Goal: Task Accomplishment & Management: Complete application form

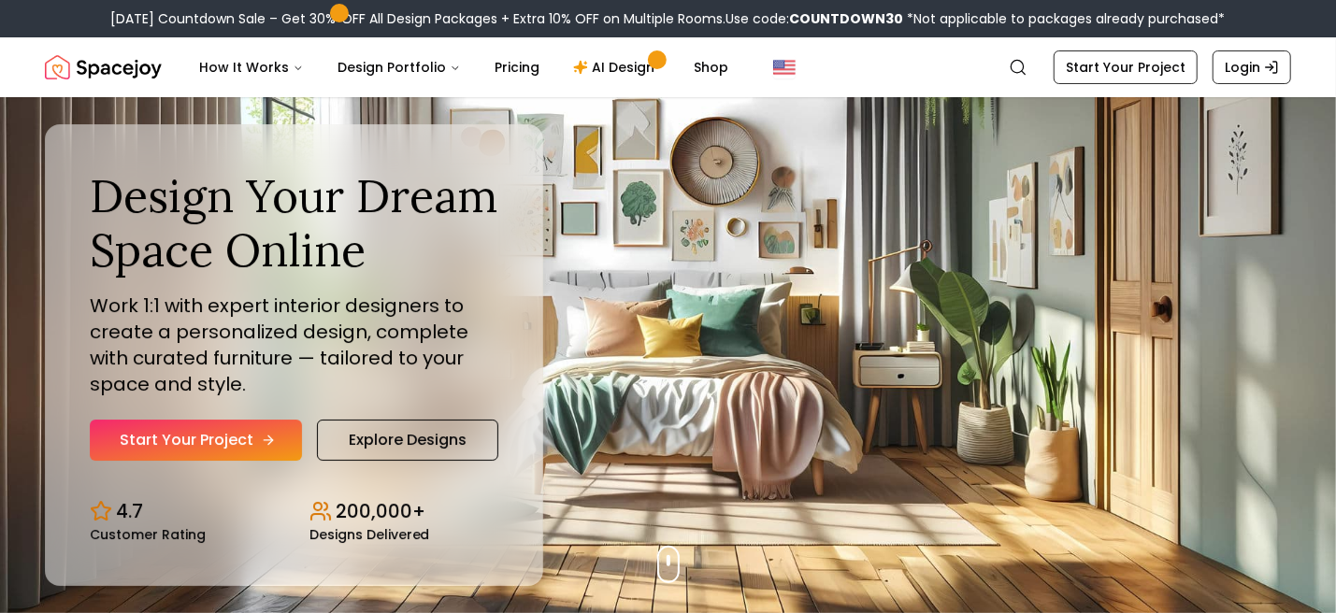
click at [207, 438] on link "Start Your Project" at bounding box center [196, 440] width 212 height 41
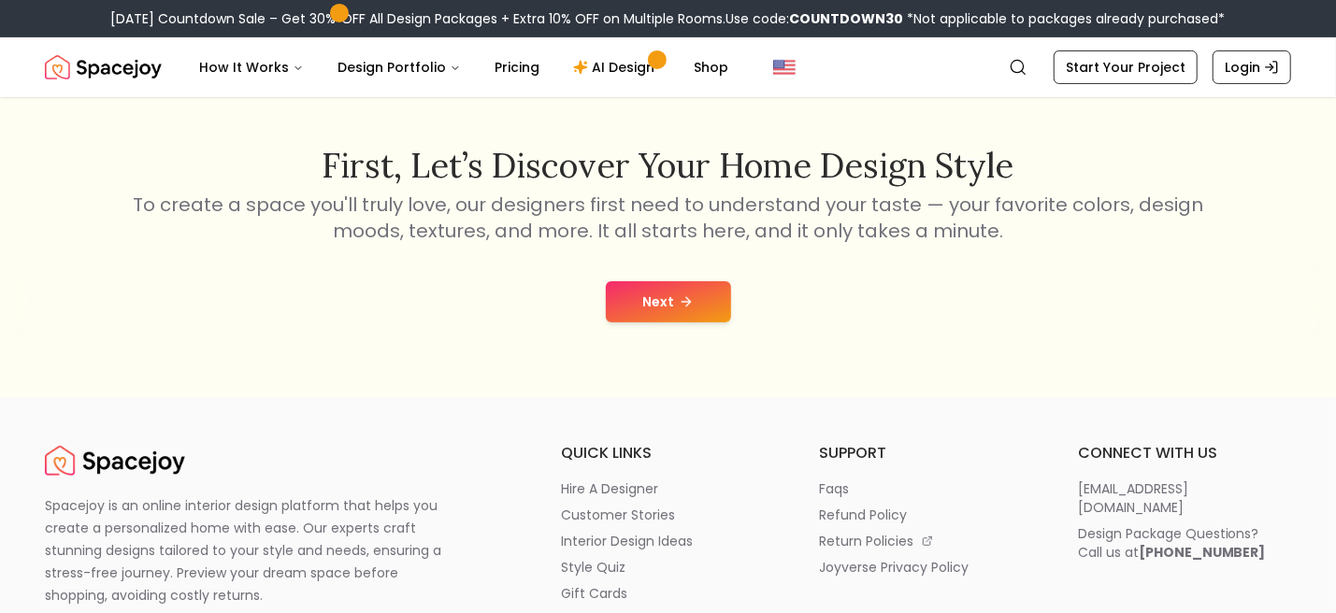
scroll to position [280, 0]
click at [663, 282] on button "Next" at bounding box center [668, 300] width 125 height 41
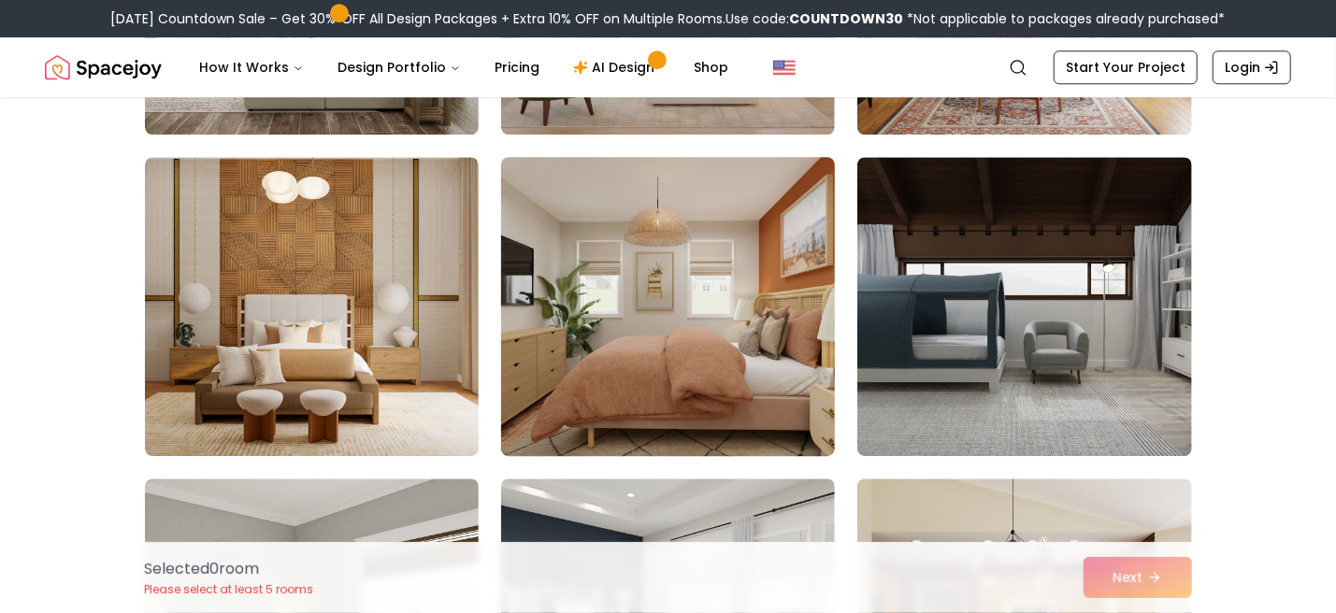
scroll to position [2804, 0]
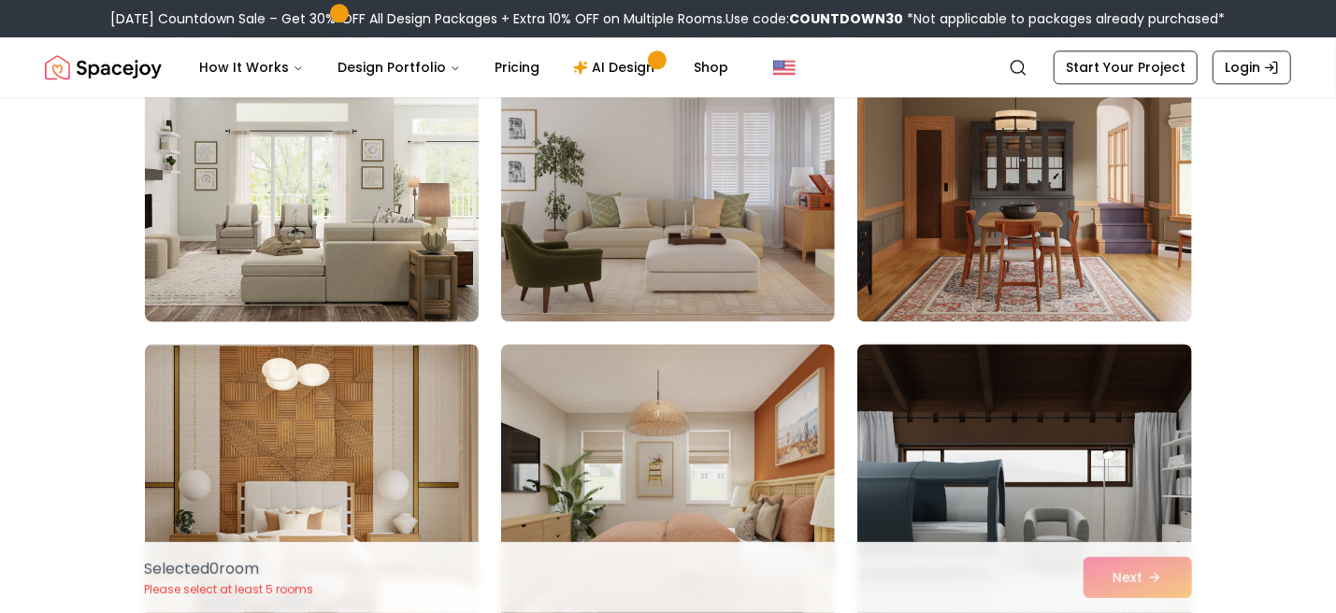
click at [383, 239] on img at bounding box center [311, 172] width 350 height 314
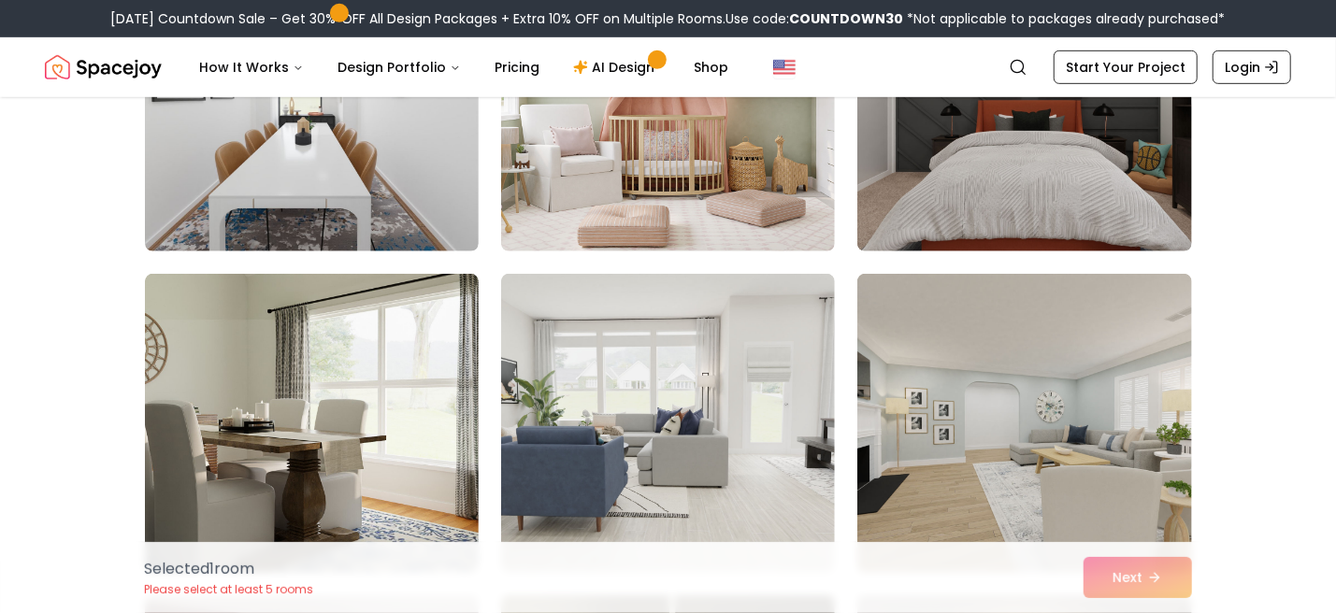
scroll to position [841, 0]
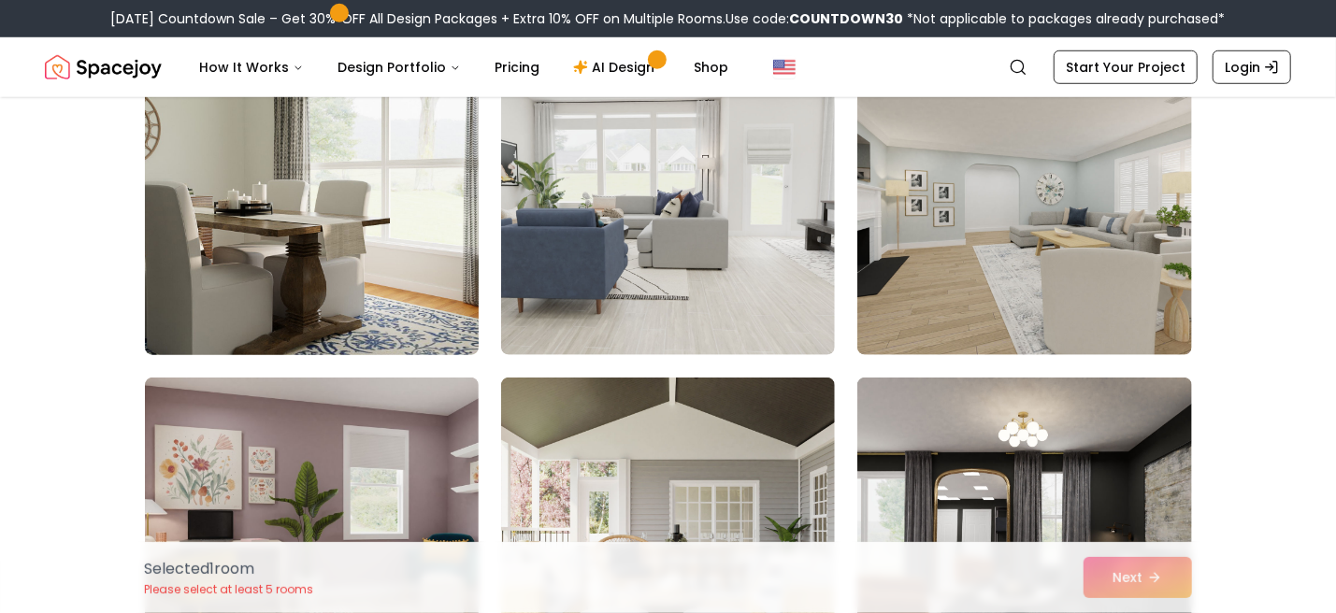
click at [292, 249] on img at bounding box center [311, 206] width 350 height 314
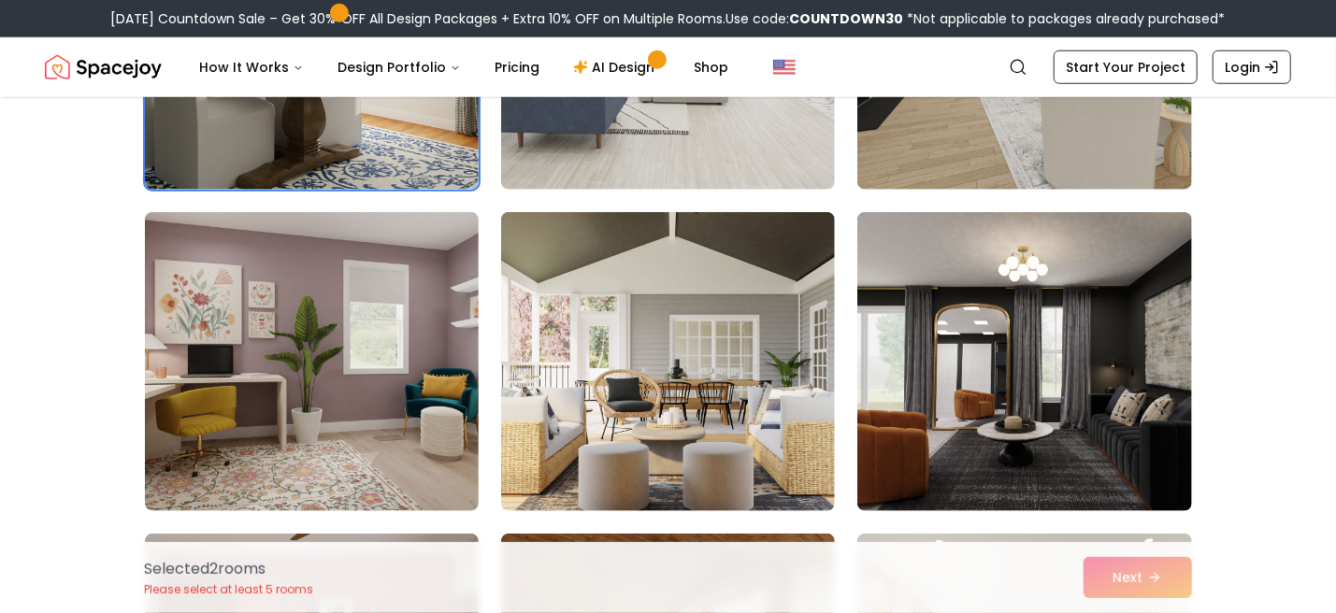
scroll to position [1308, 0]
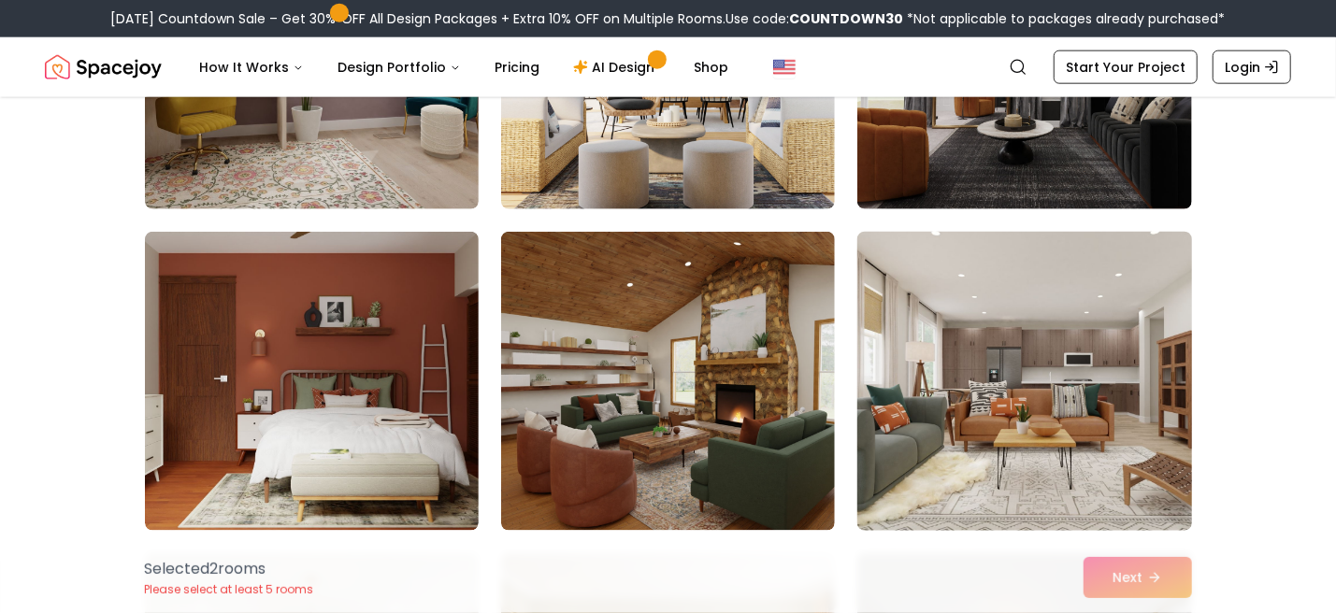
click at [945, 352] on img at bounding box center [1024, 381] width 350 height 314
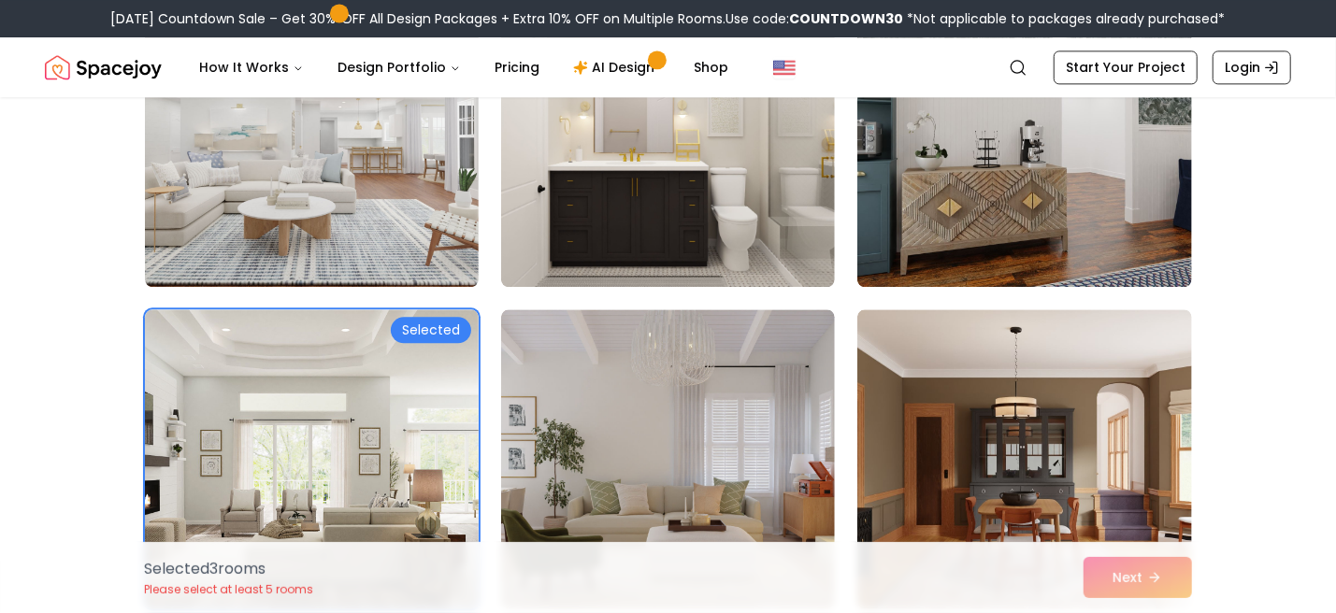
scroll to position [2804, 0]
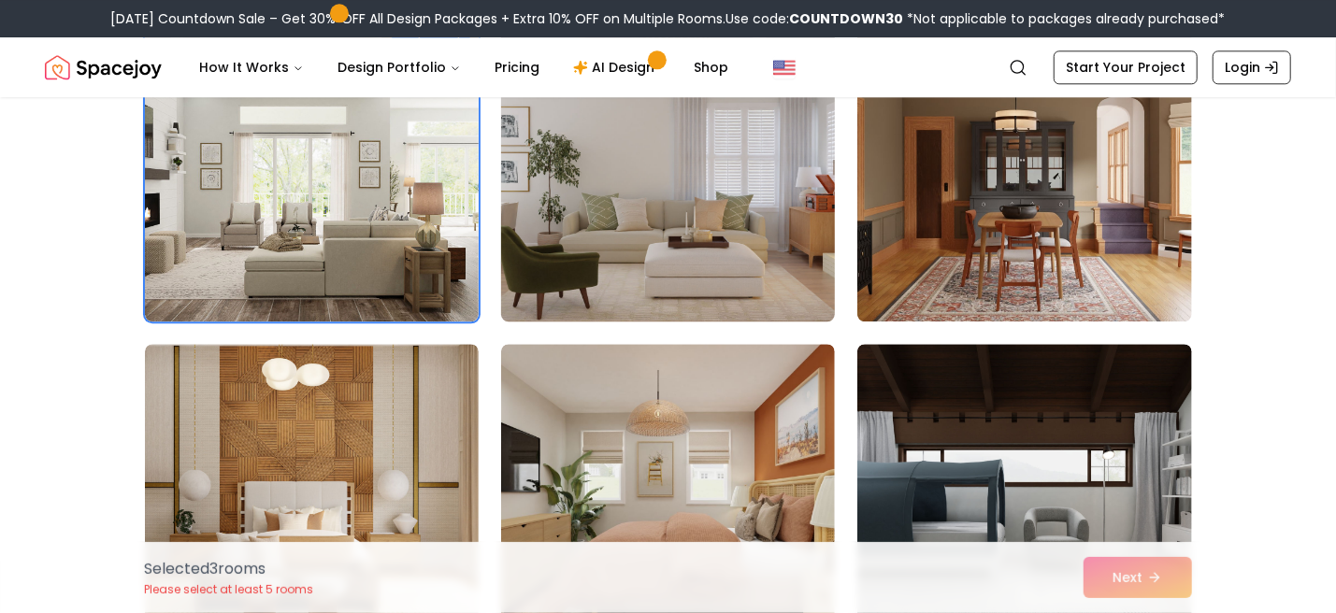
click at [597, 220] on img at bounding box center [668, 172] width 350 height 314
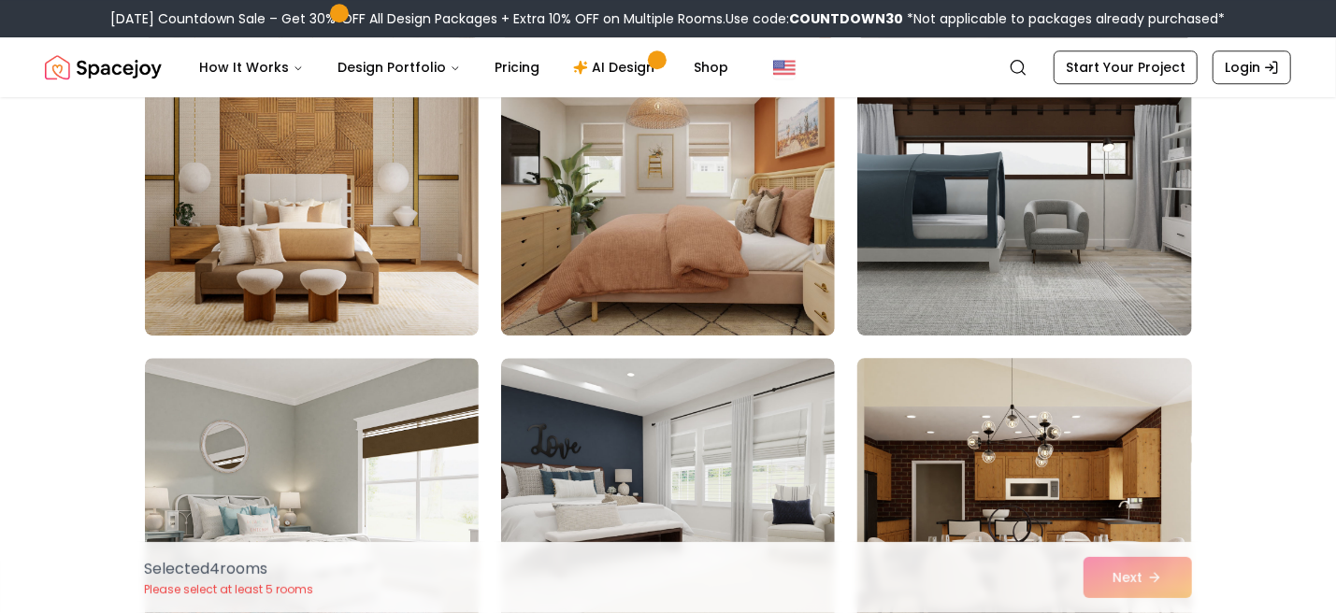
scroll to position [3271, 0]
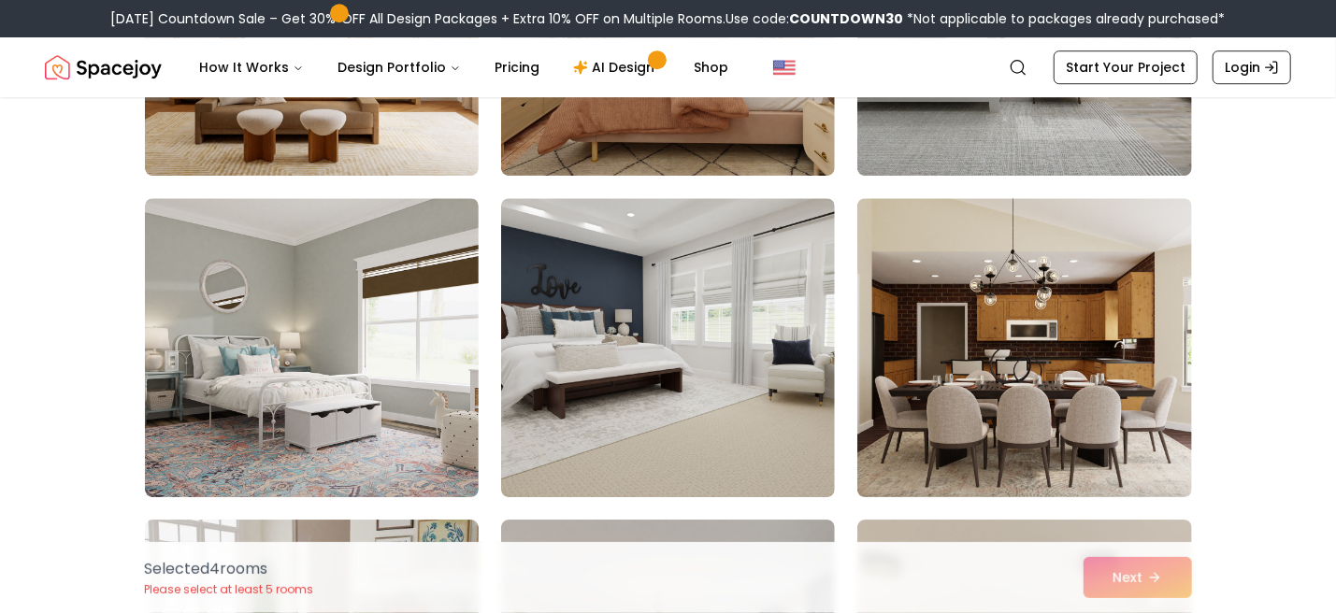
click at [1112, 588] on div "Selected 4 room s Please select at least 5 rooms Next" at bounding box center [668, 577] width 1077 height 71
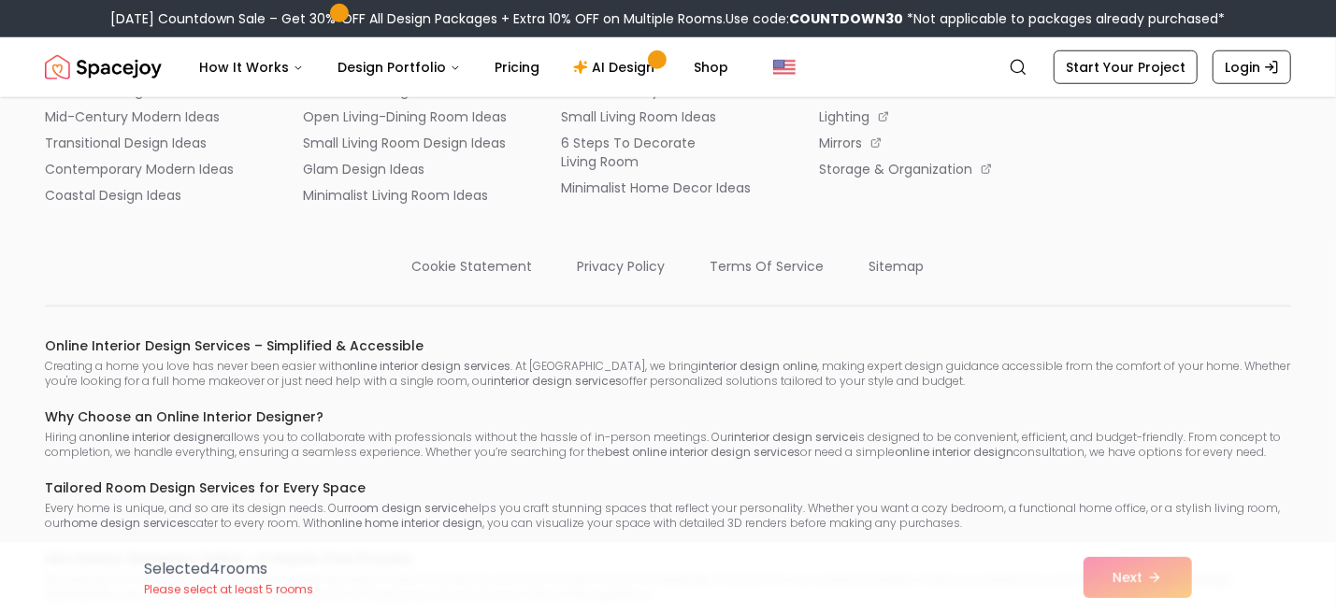
scroll to position [9423, 0]
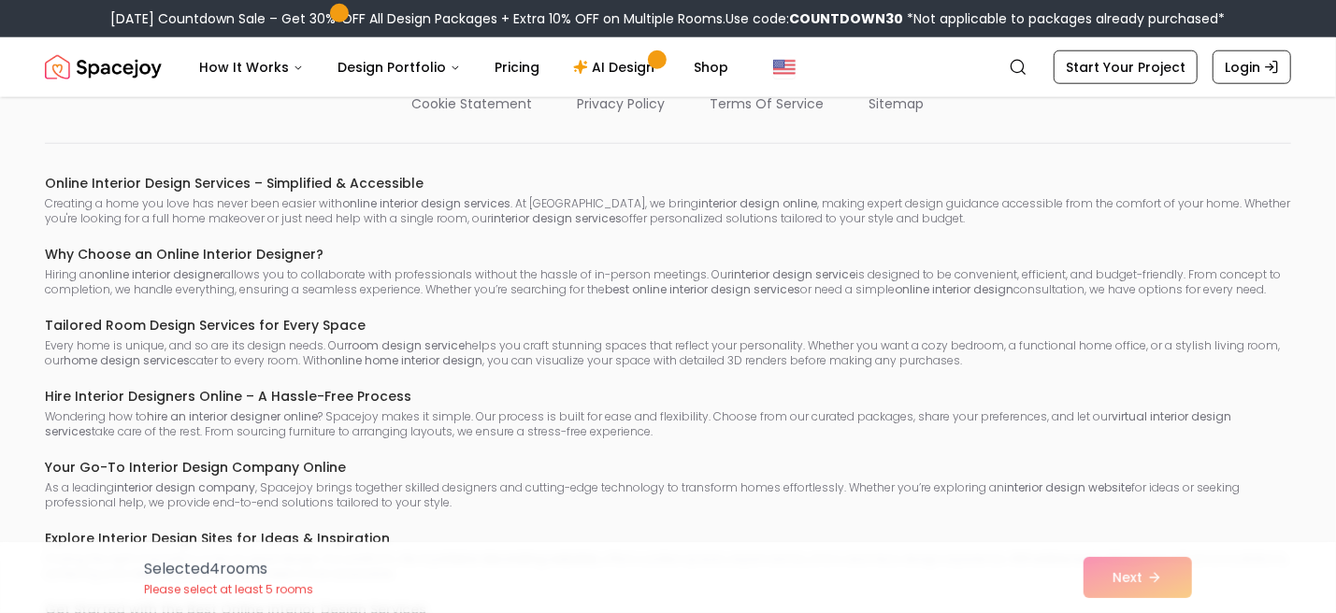
click at [1122, 576] on div "Selected 4 room s Please select at least 5 rooms Next" at bounding box center [668, 577] width 1077 height 71
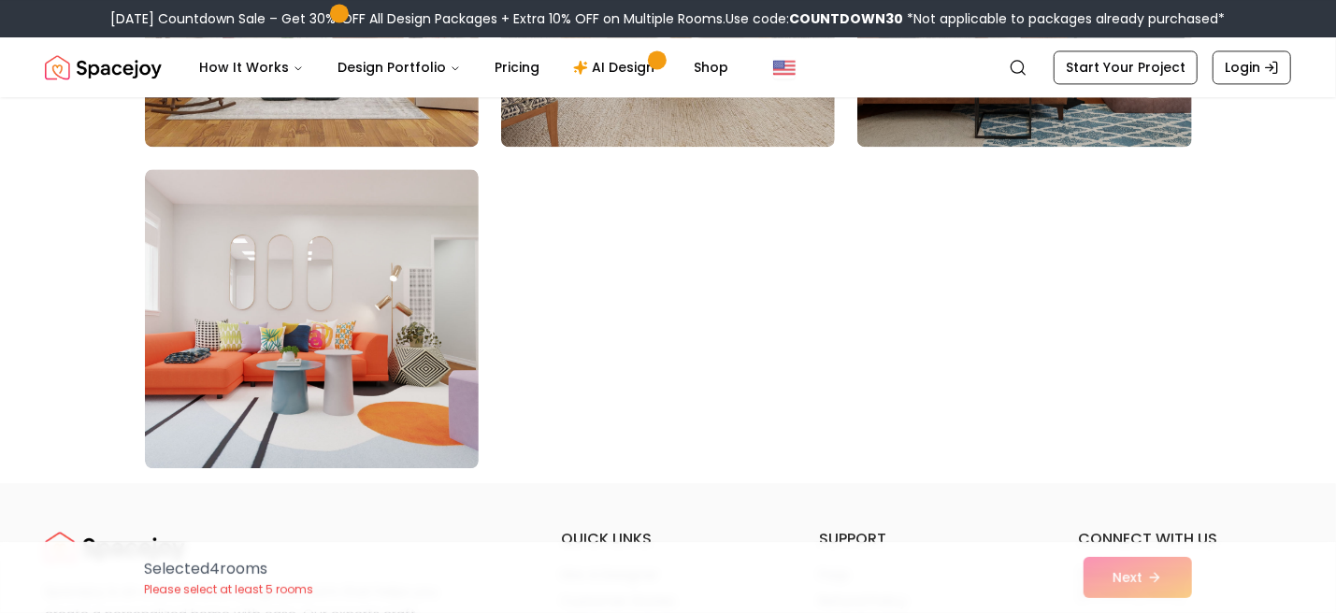
scroll to position [10919, 0]
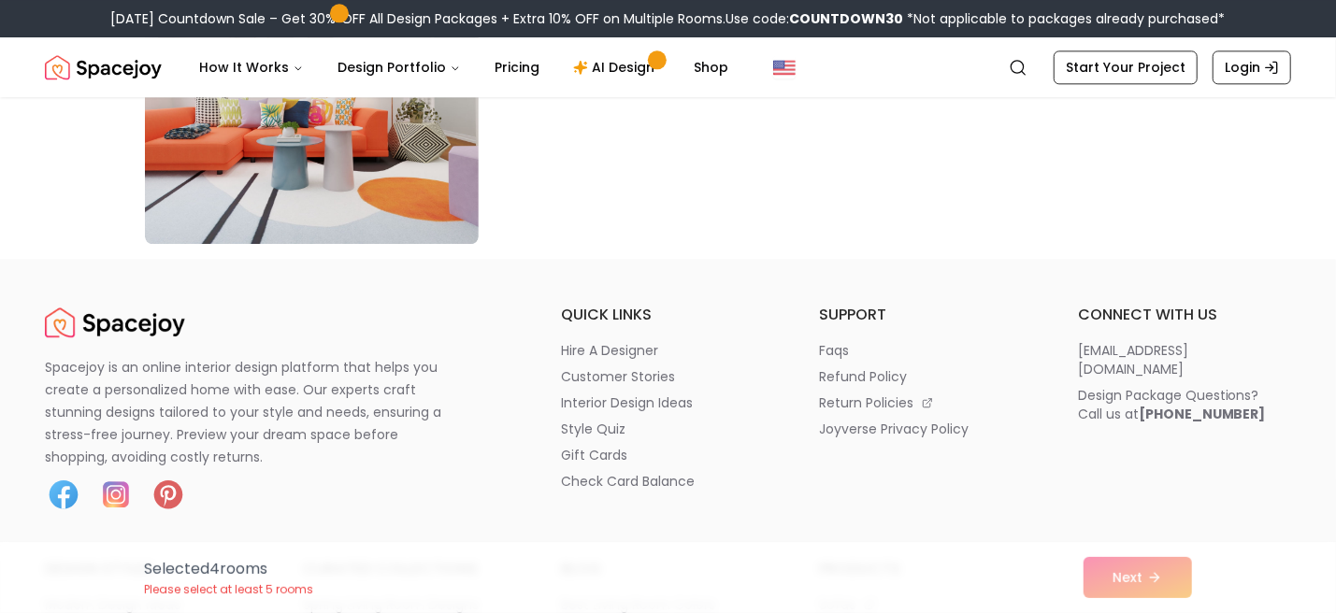
click at [1118, 569] on div "Selected 4 room s Please select at least 5 rooms Next" at bounding box center [668, 577] width 1077 height 71
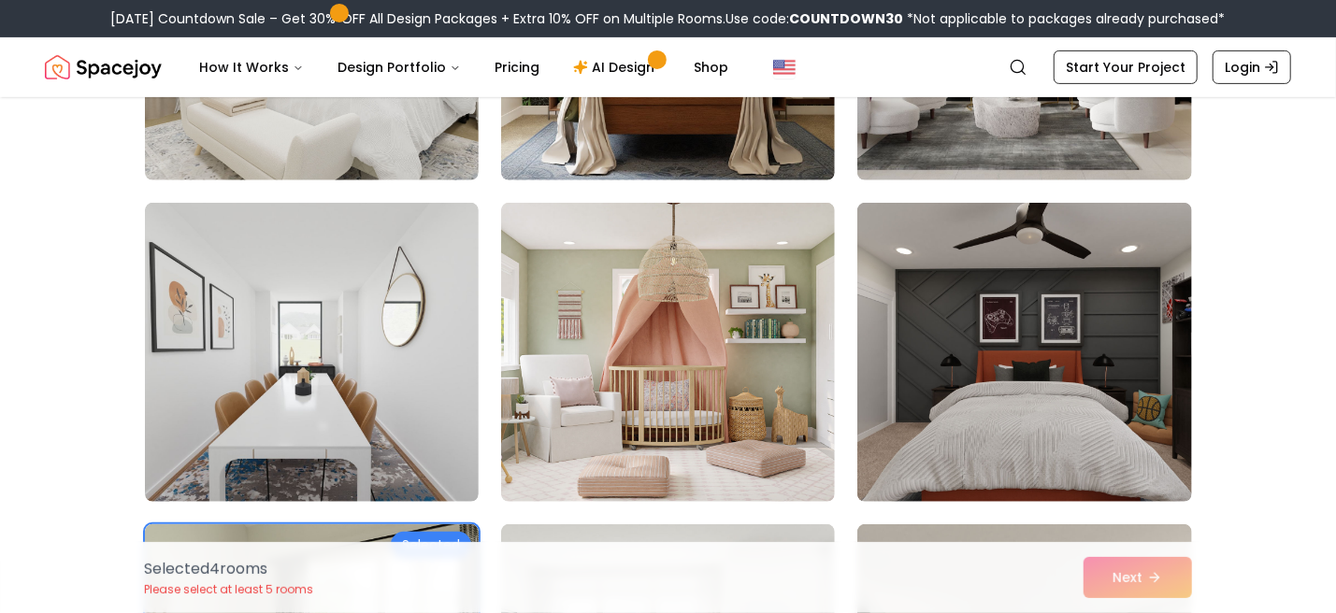
scroll to position [403, 0]
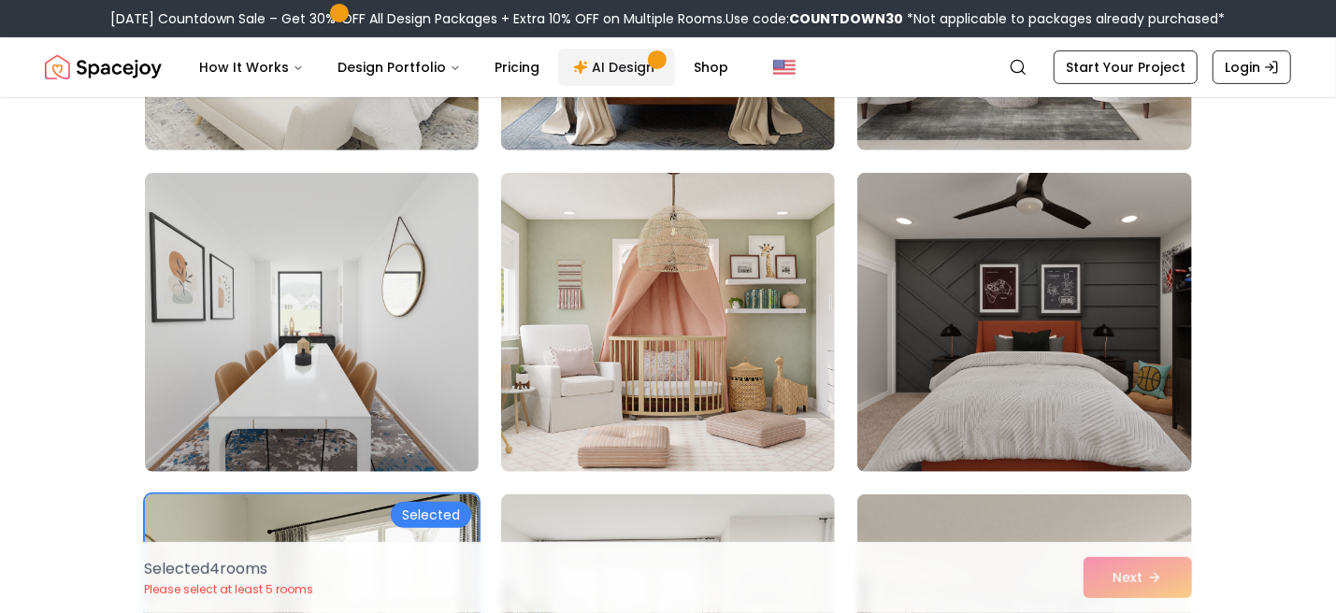
click at [608, 71] on link "AI Design" at bounding box center [616, 67] width 117 height 37
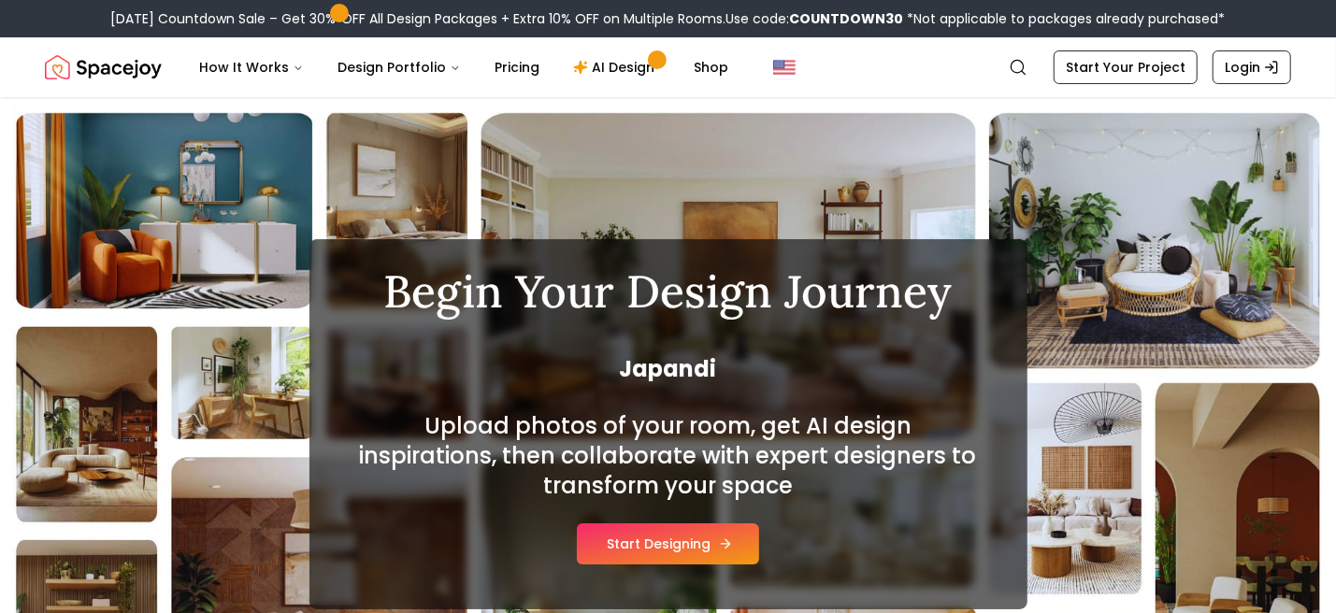
click at [628, 539] on button "Start Designing" at bounding box center [668, 543] width 182 height 41
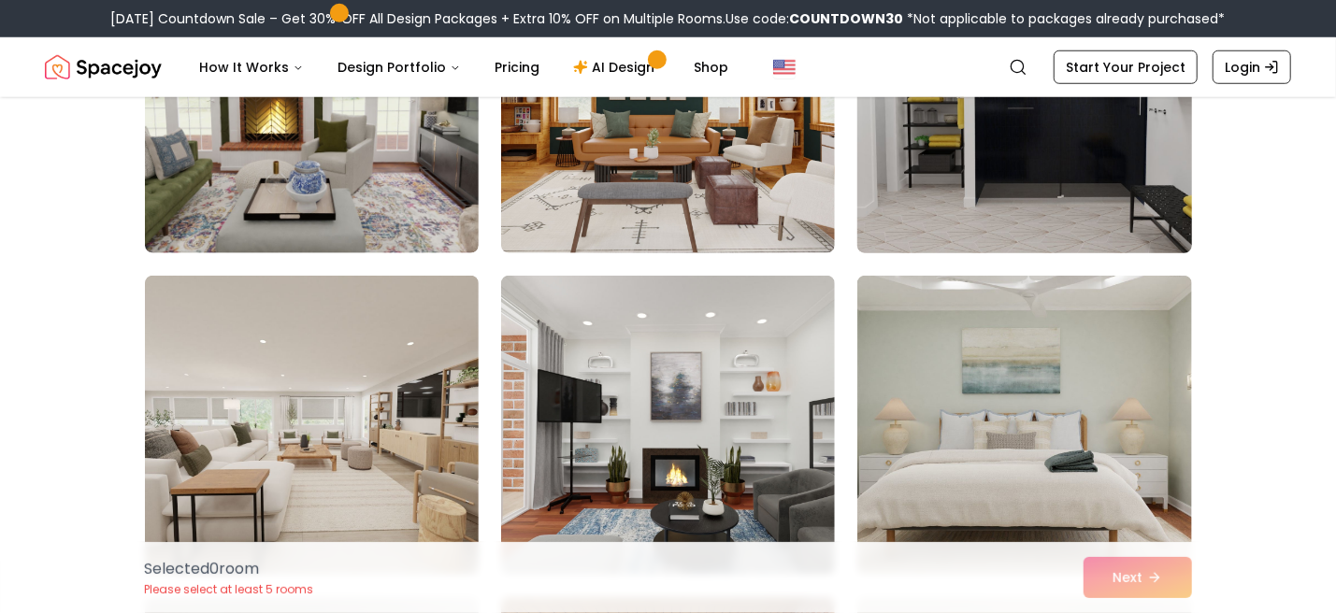
scroll to position [1028, 0]
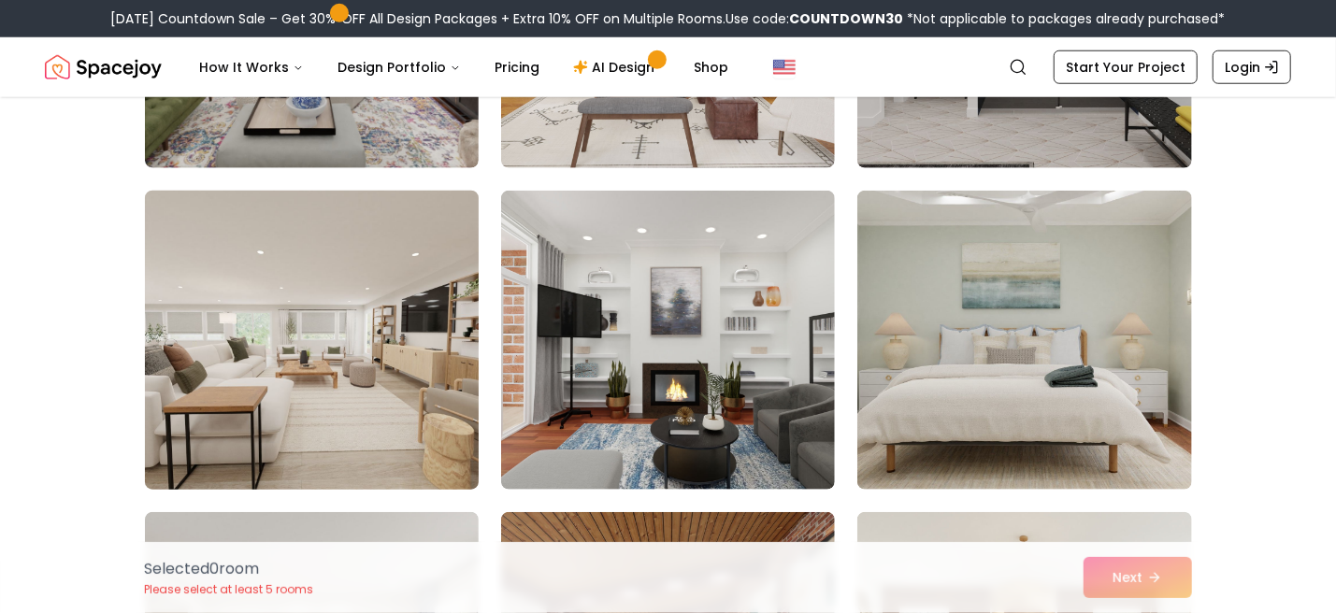
click at [320, 379] on img at bounding box center [311, 340] width 350 height 314
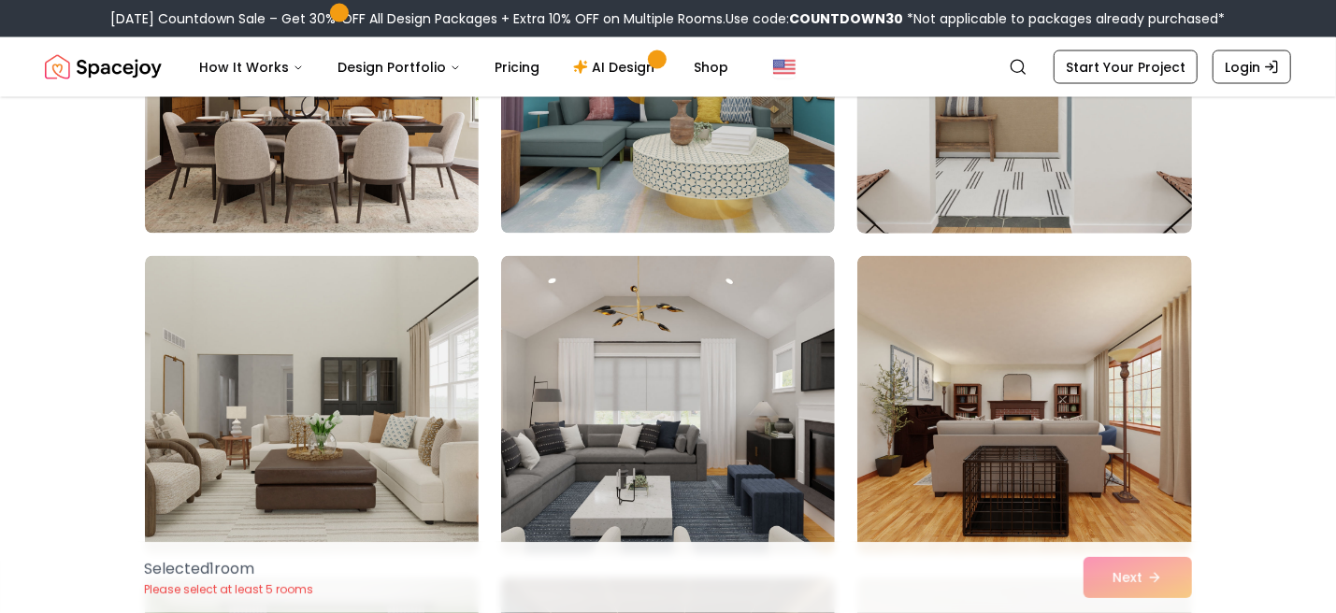
scroll to position [2150, 0]
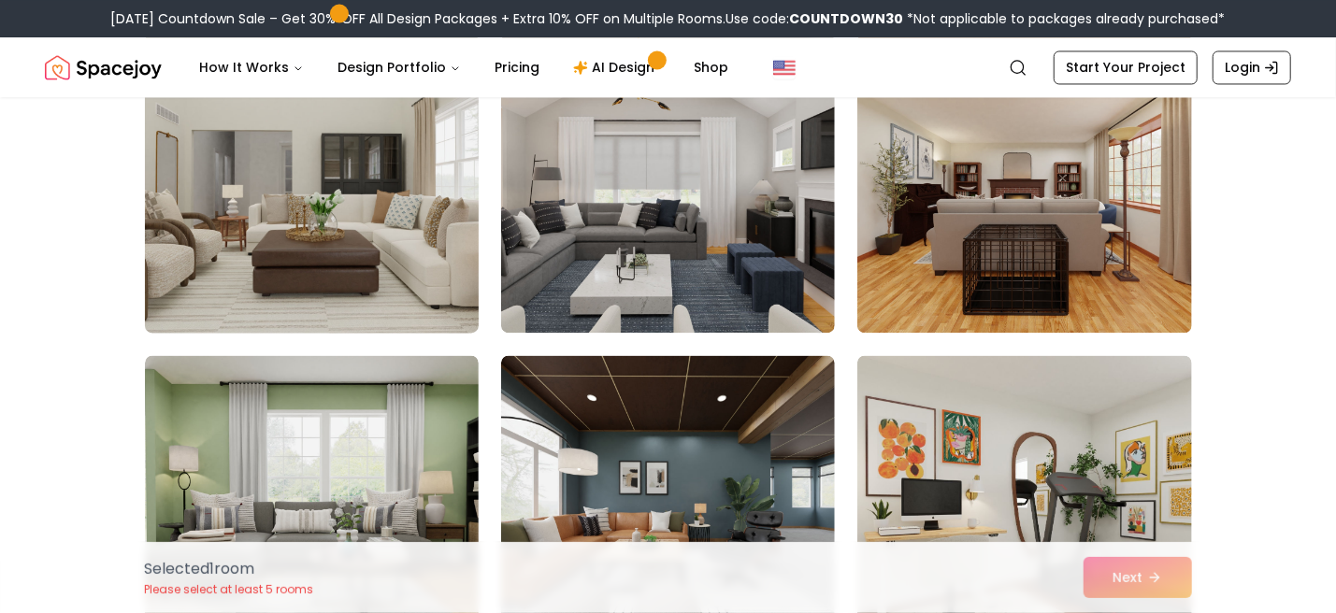
click at [353, 309] on img at bounding box center [311, 183] width 350 height 314
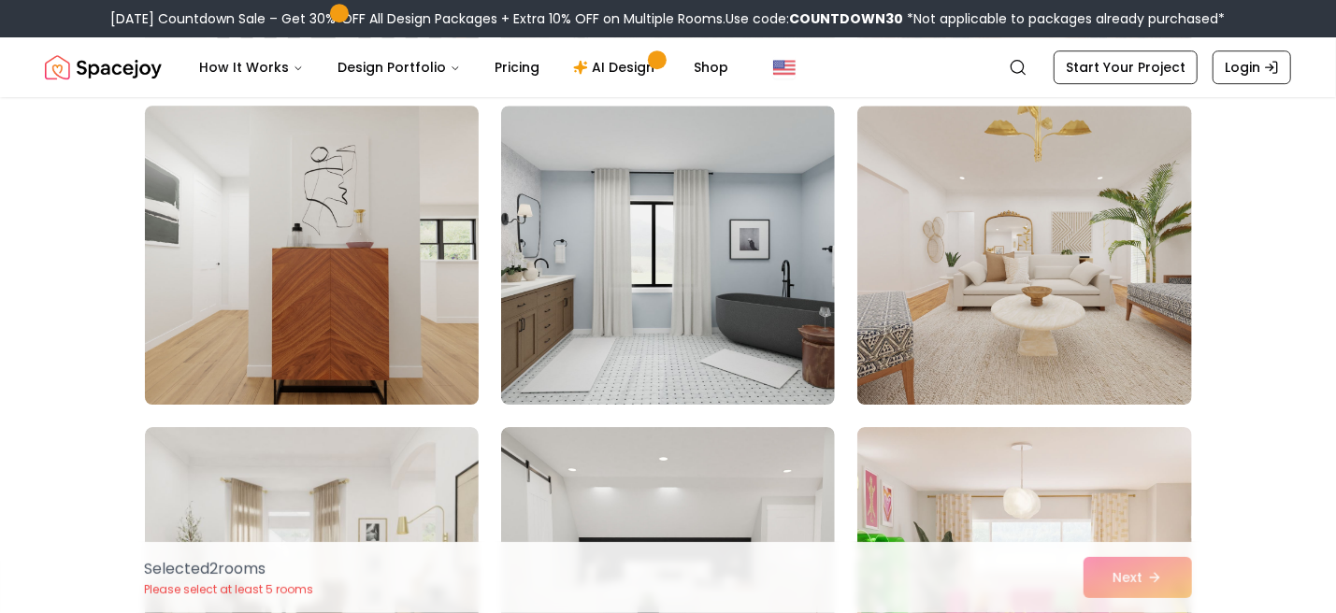
scroll to position [3364, 0]
click at [444, 371] on img at bounding box center [311, 254] width 350 height 314
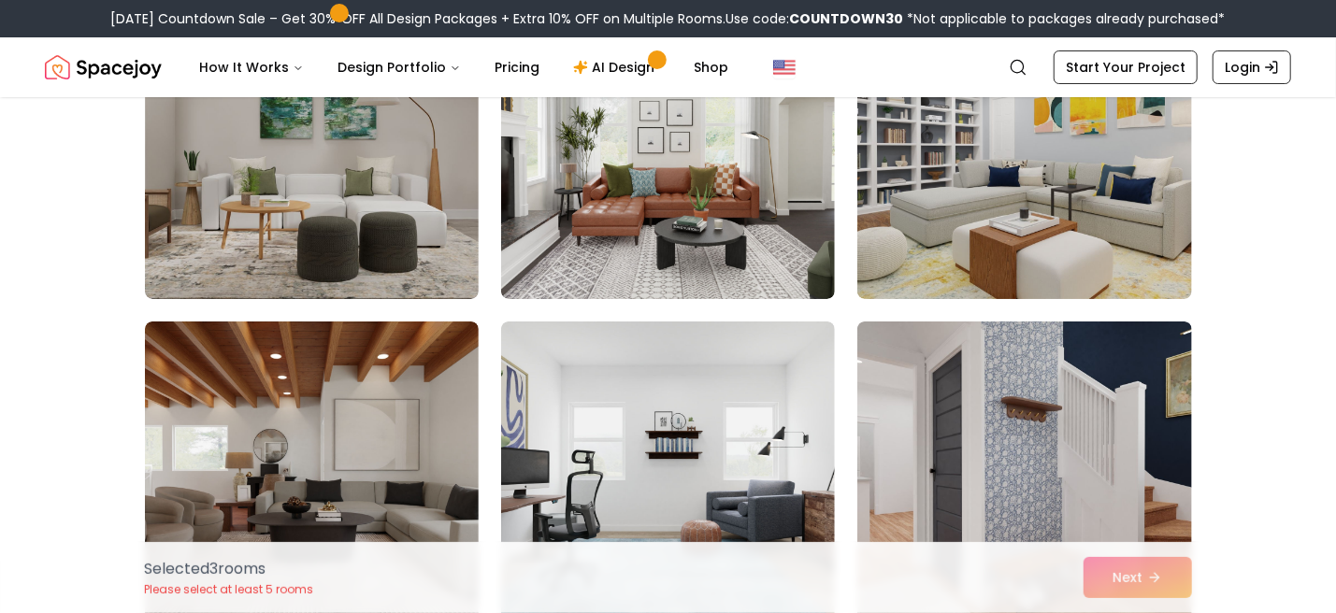
scroll to position [4579, 0]
